Goal: Transaction & Acquisition: Book appointment/travel/reservation

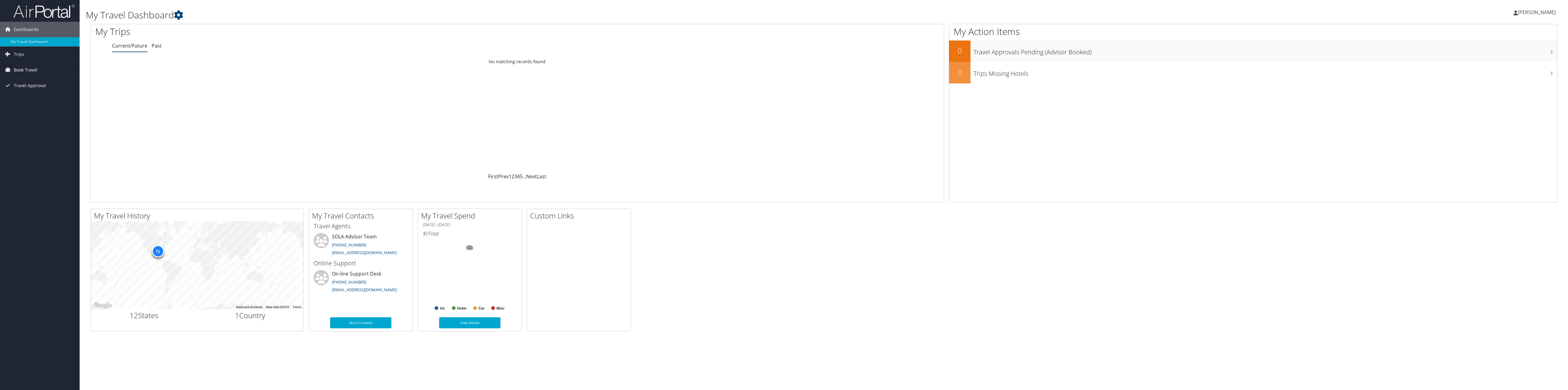
click at [36, 71] on span "Book Travel" at bounding box center [25, 69] width 24 height 15
click at [36, 91] on link "Book/Manage Online Trips" at bounding box center [40, 91] width 80 height 9
